Goal: Transaction & Acquisition: Purchase product/service

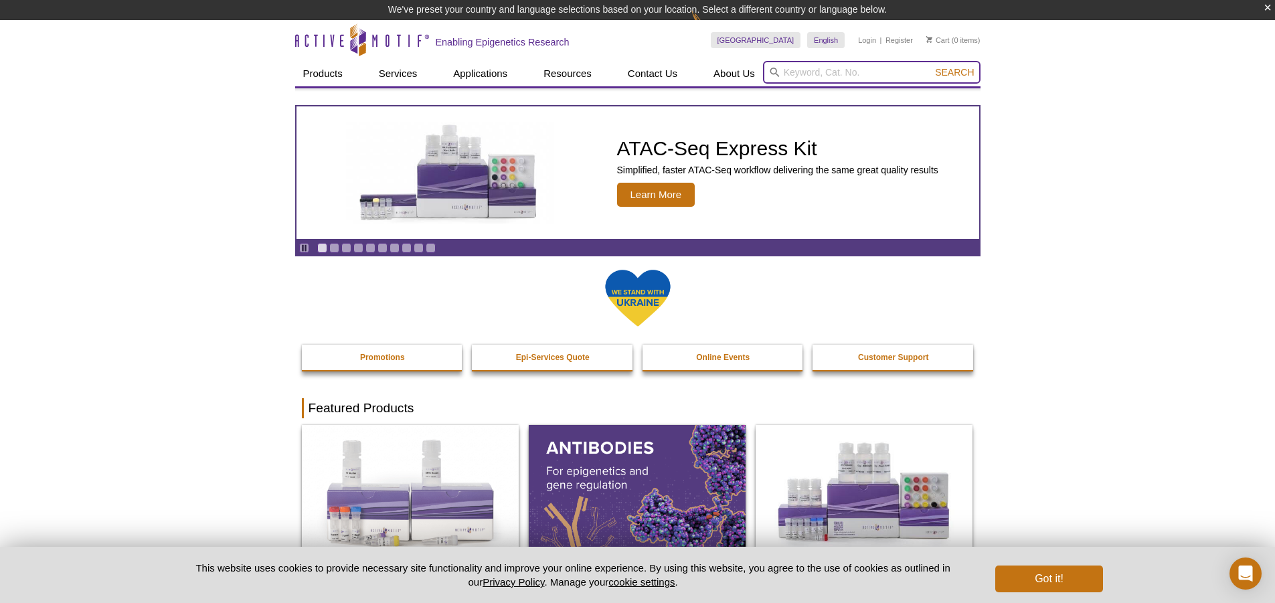
click at [787, 76] on input "search" at bounding box center [871, 72] width 217 height 23
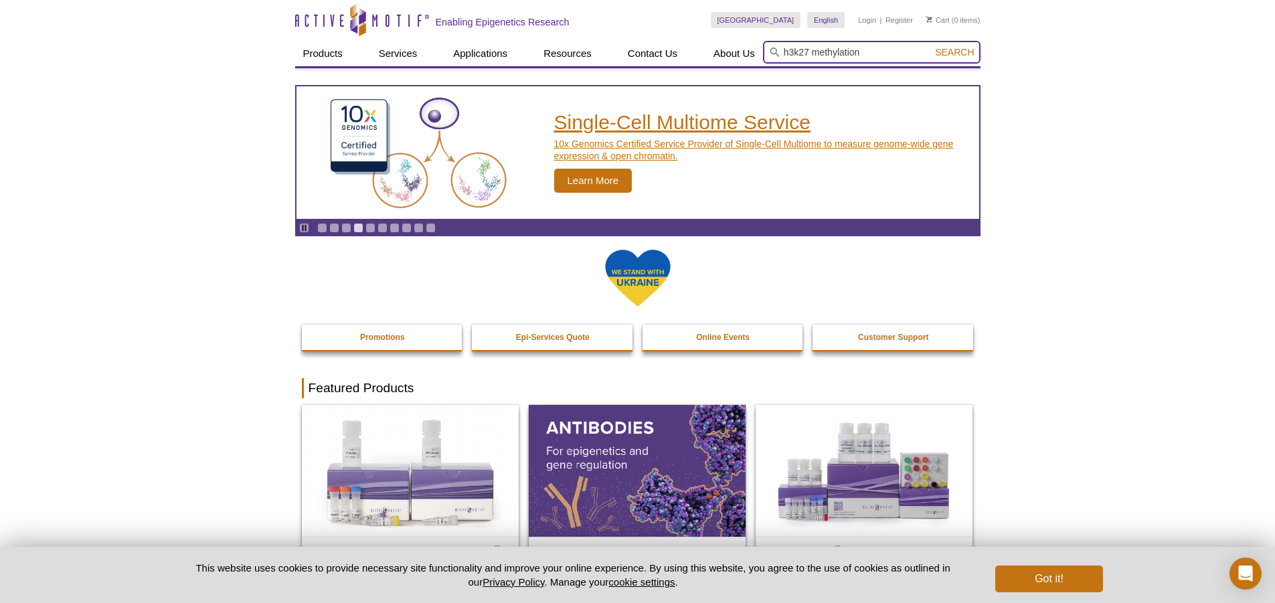
type input "h3k27 methylation"
click at [931, 46] on button "Search" at bounding box center [954, 52] width 47 height 12
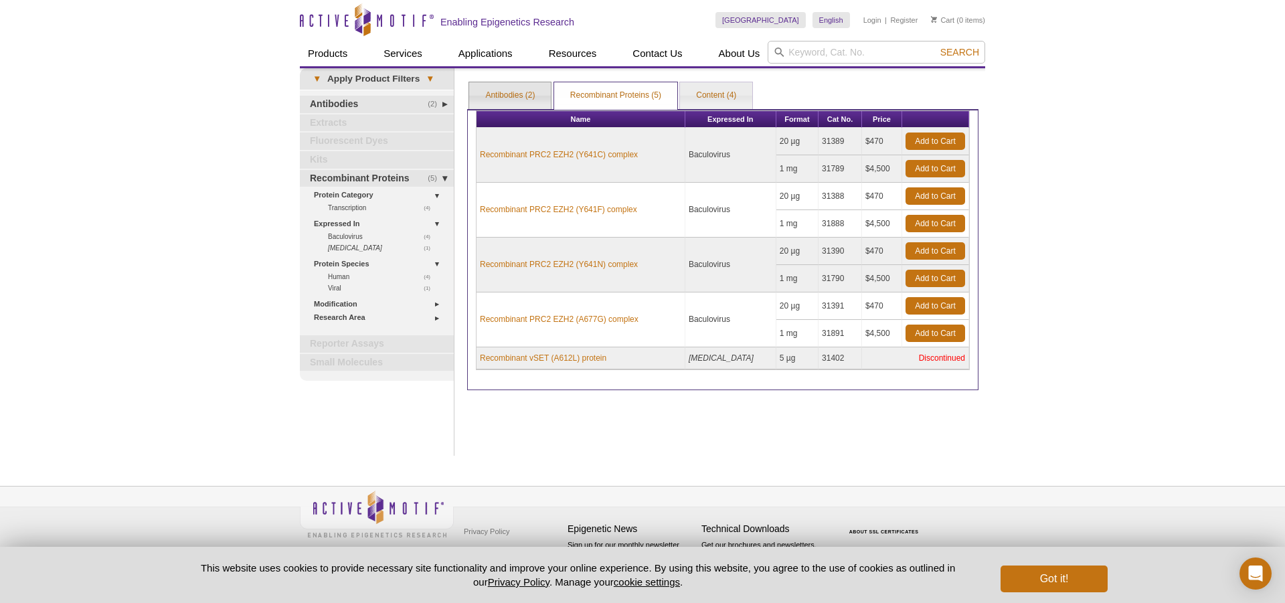
drag, startPoint x: 514, startPoint y: 98, endPoint x: 516, endPoint y: 114, distance: 15.5
click at [513, 98] on link "Antibodies (2)" at bounding box center [510, 95] width 82 height 27
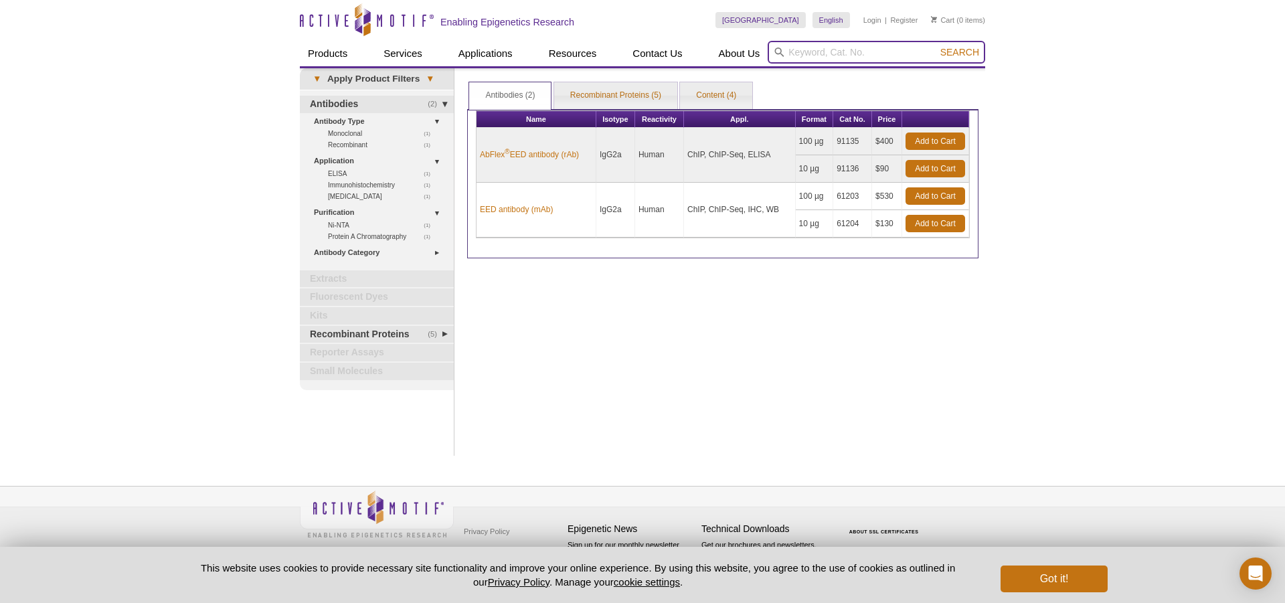
click at [790, 52] on input "search" at bounding box center [875, 52] width 217 height 23
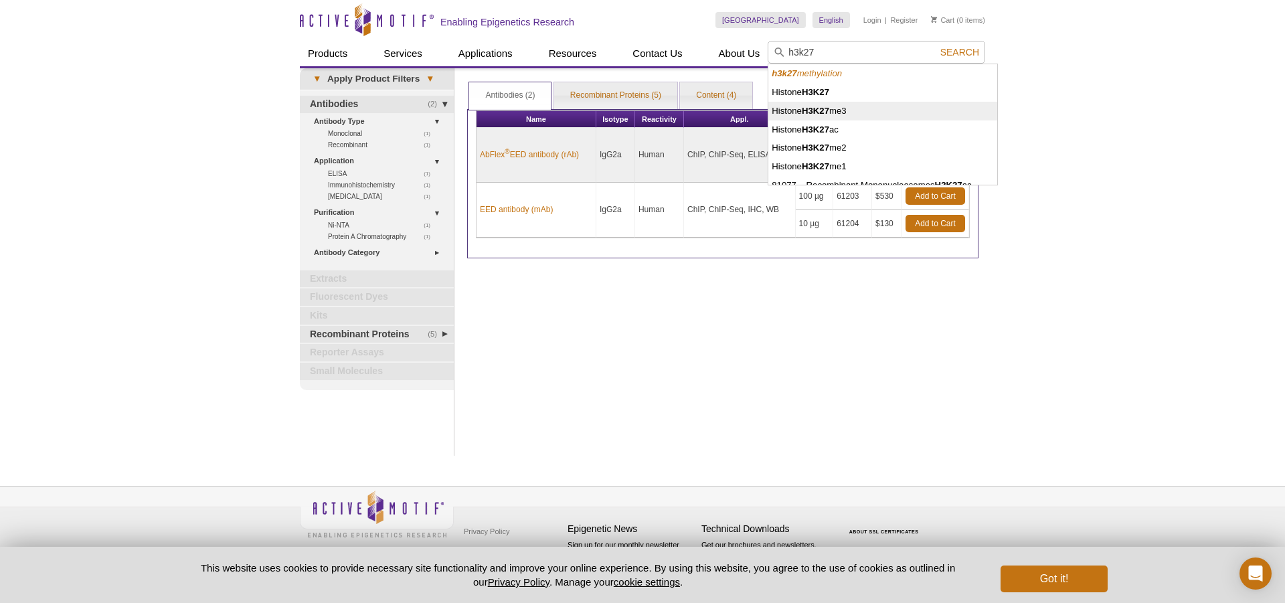
click at [848, 115] on li "Histone H3K27 me3" at bounding box center [882, 111] width 228 height 19
type input "Histone H3K27me3"
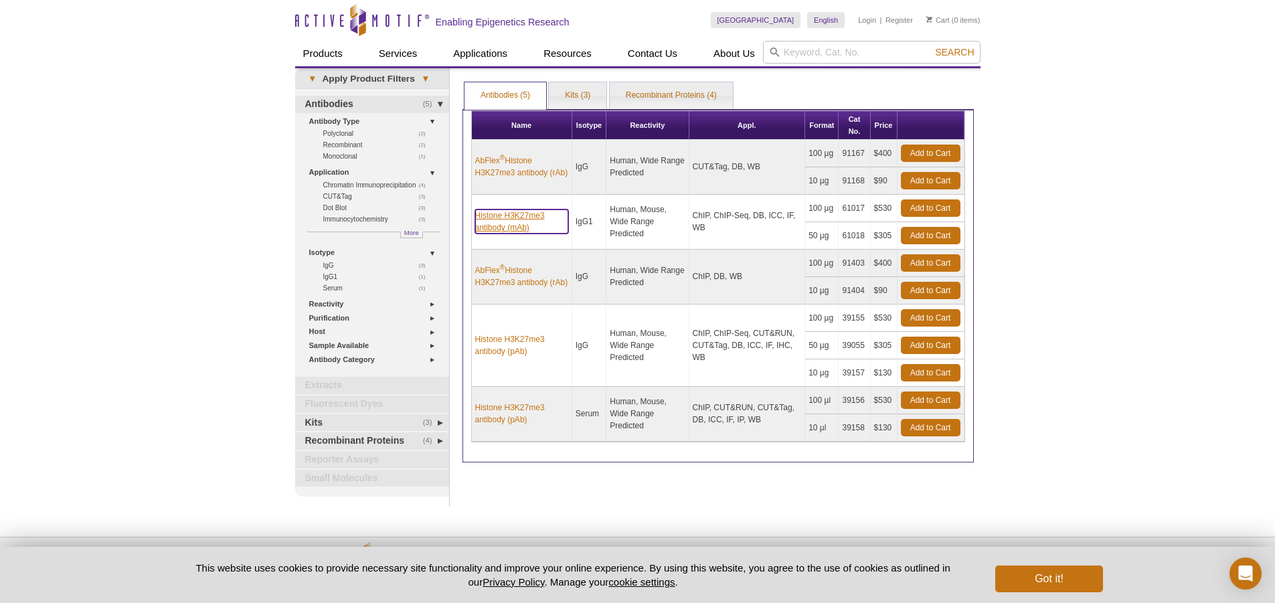
click at [514, 223] on link "Histone H3K27me3 antibody (mAb)" at bounding box center [521, 221] width 93 height 24
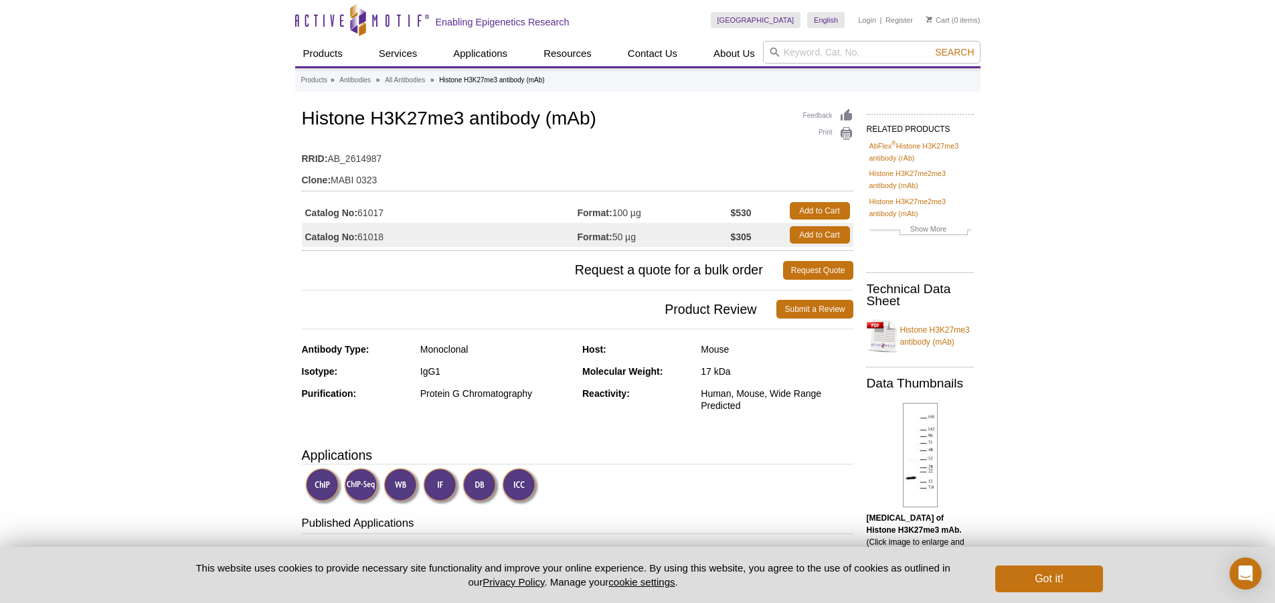
click at [332, 158] on td "RRID: AB_2614987" at bounding box center [577, 155] width 551 height 21
drag, startPoint x: 330, startPoint y: 158, endPoint x: 397, endPoint y: 160, distance: 66.9
click at [397, 160] on td "RRID: AB_2614987" at bounding box center [577, 155] width 551 height 21
click at [422, 158] on td "RRID: AB_2614987" at bounding box center [577, 155] width 551 height 21
drag, startPoint x: 304, startPoint y: 117, endPoint x: 597, endPoint y: 117, distance: 293.7
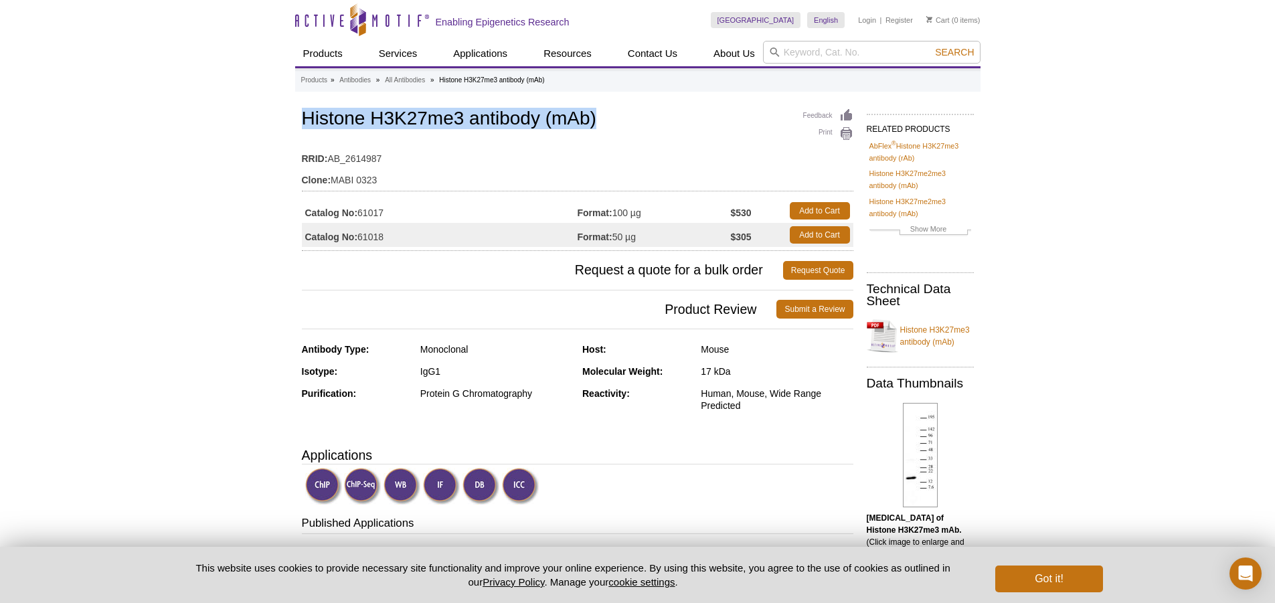
click at [597, 117] on h1 "Histone H3K27me3 antibody (mAb)" at bounding box center [577, 119] width 551 height 23
copy h1 "Histone H3K27me3 antibody (mAb)"
click at [835, 231] on link "Add to Cart" at bounding box center [819, 234] width 60 height 17
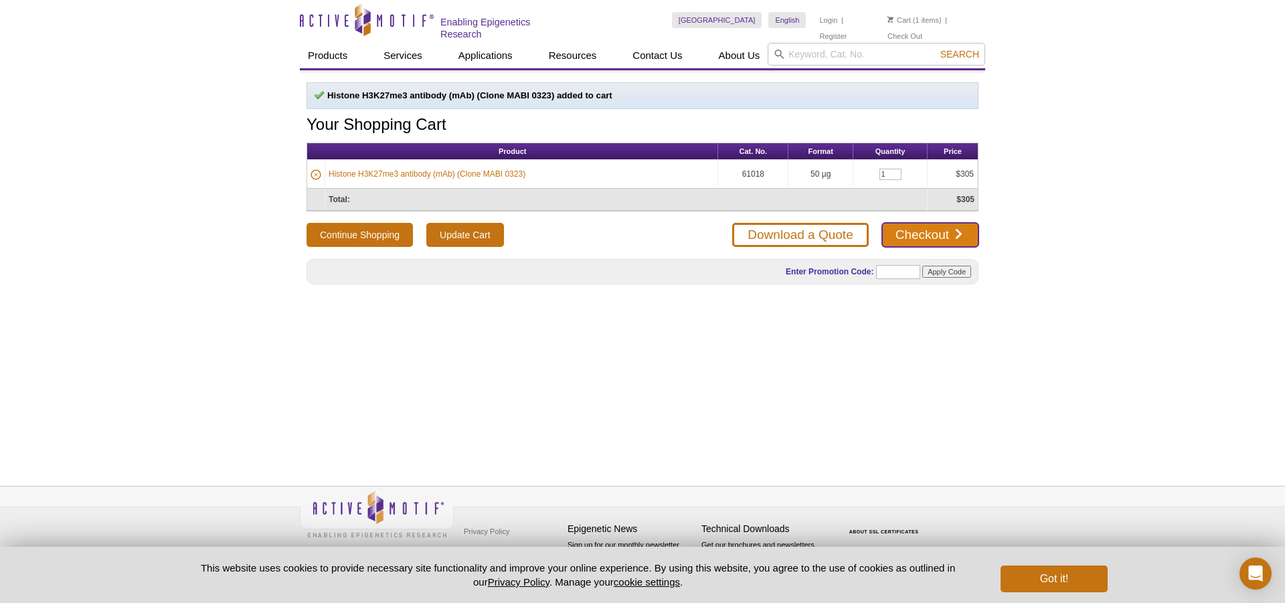
click at [923, 236] on link "Checkout" at bounding box center [930, 235] width 96 height 24
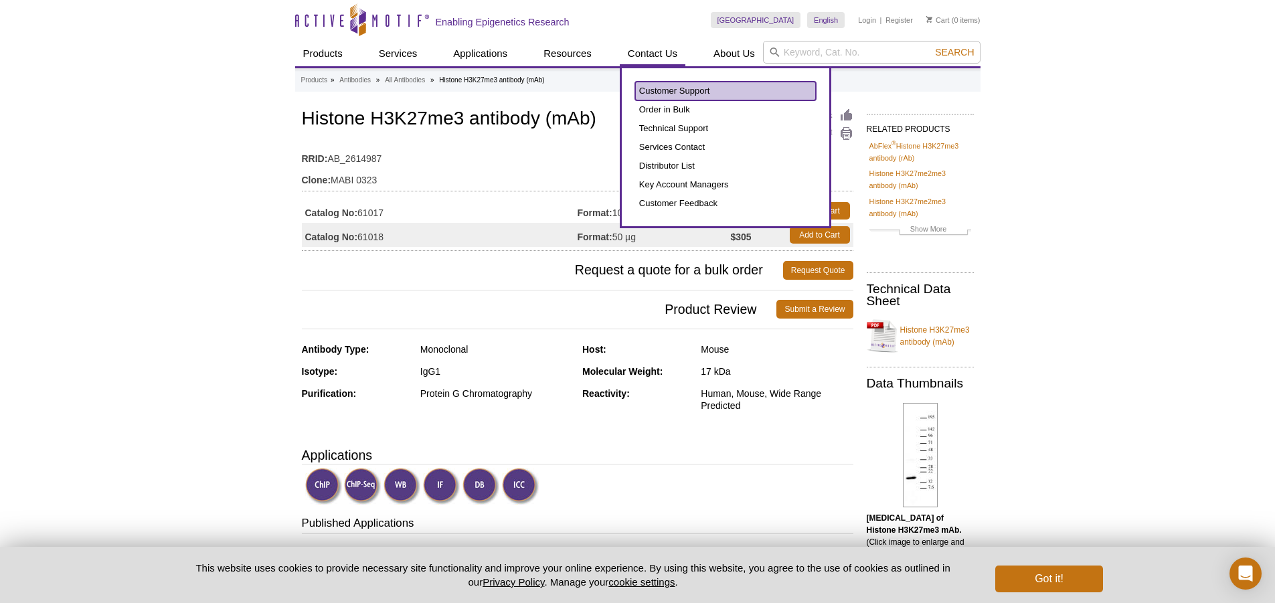
click at [656, 92] on link "Customer Support" at bounding box center [725, 91] width 181 height 19
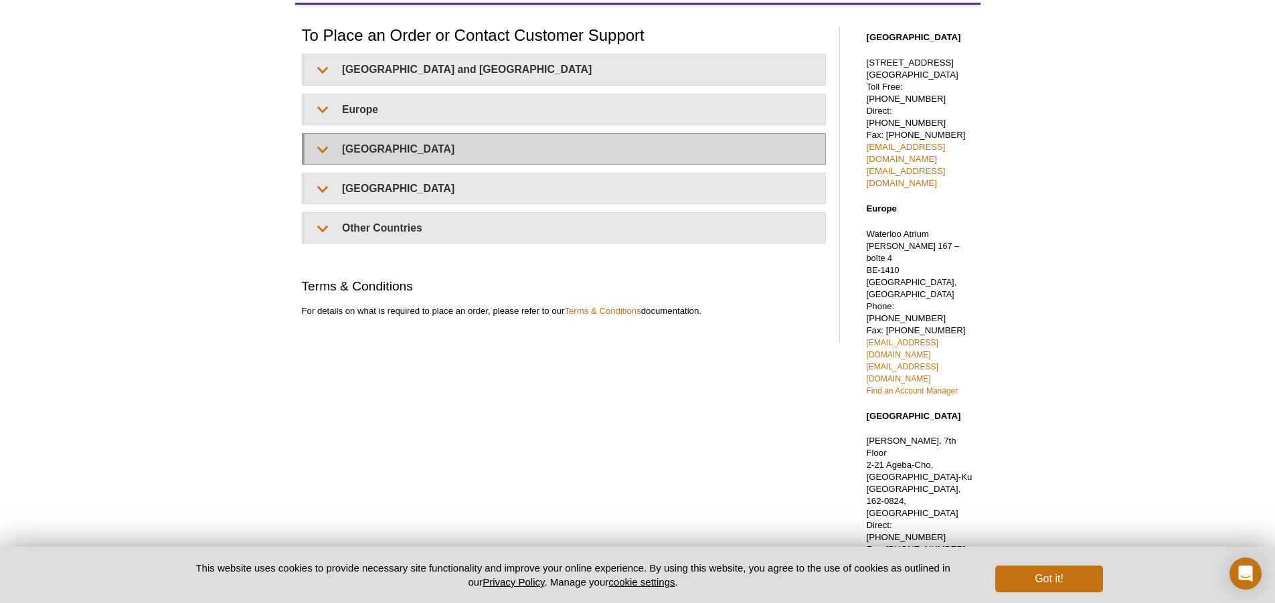
scroll to position [189, 0]
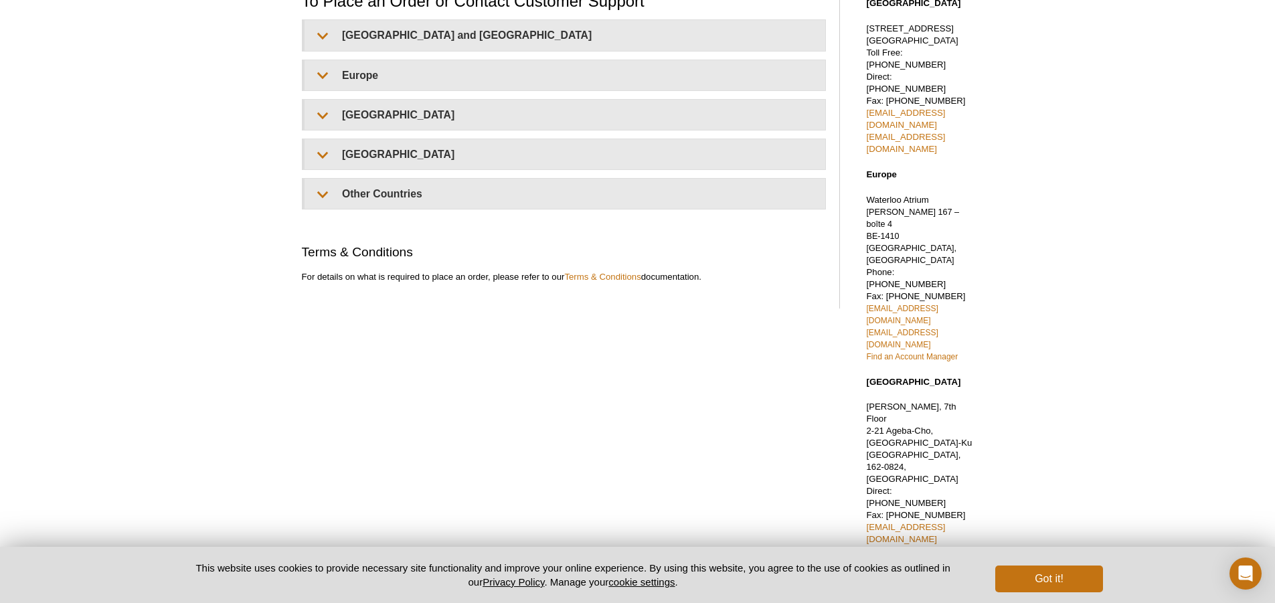
scroll to position [0, 0]
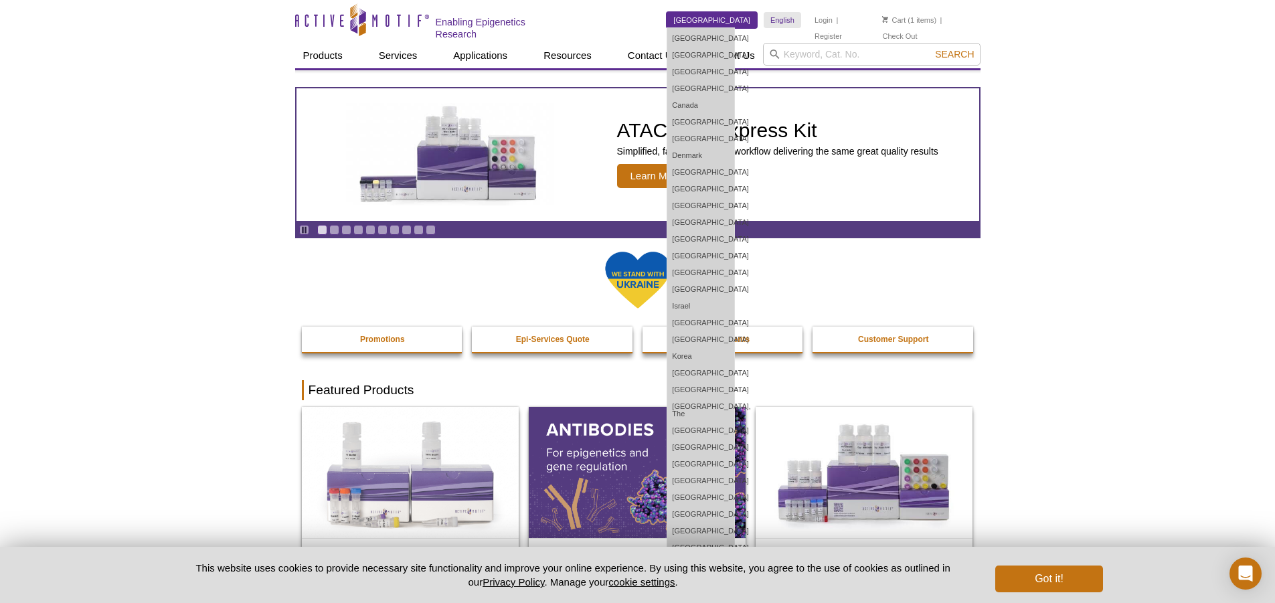
click at [727, 21] on link "[GEOGRAPHIC_DATA]" at bounding box center [711, 20] width 90 height 16
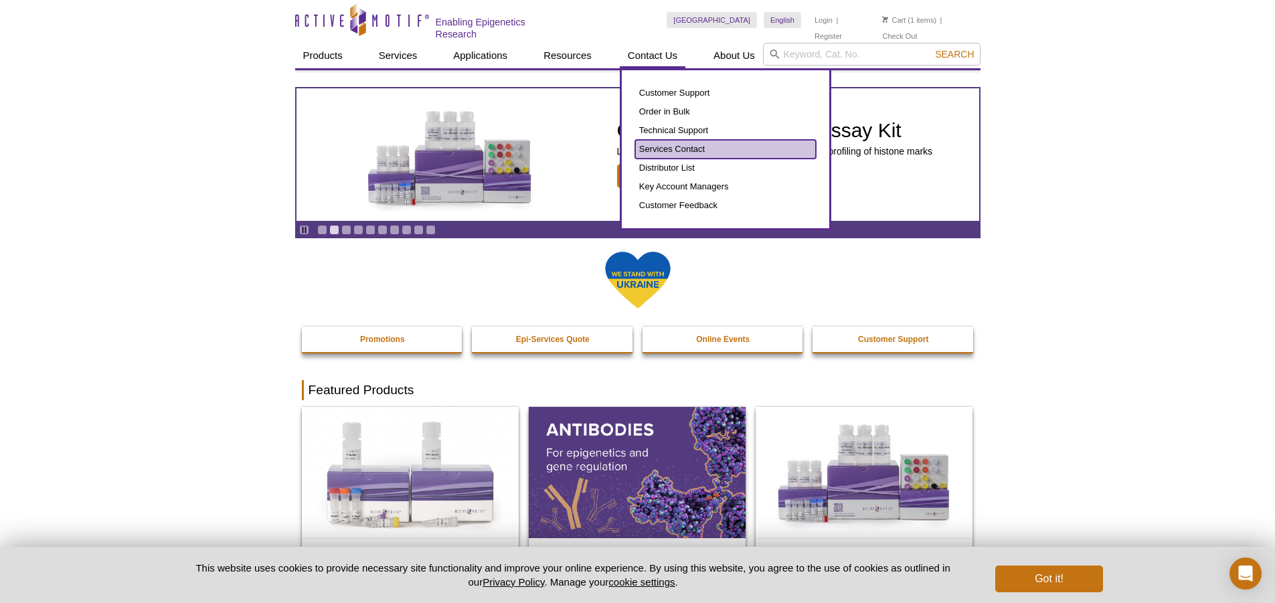
click at [668, 147] on link "Services Contact" at bounding box center [725, 149] width 181 height 19
